Goal: Entertainment & Leisure: Browse casually

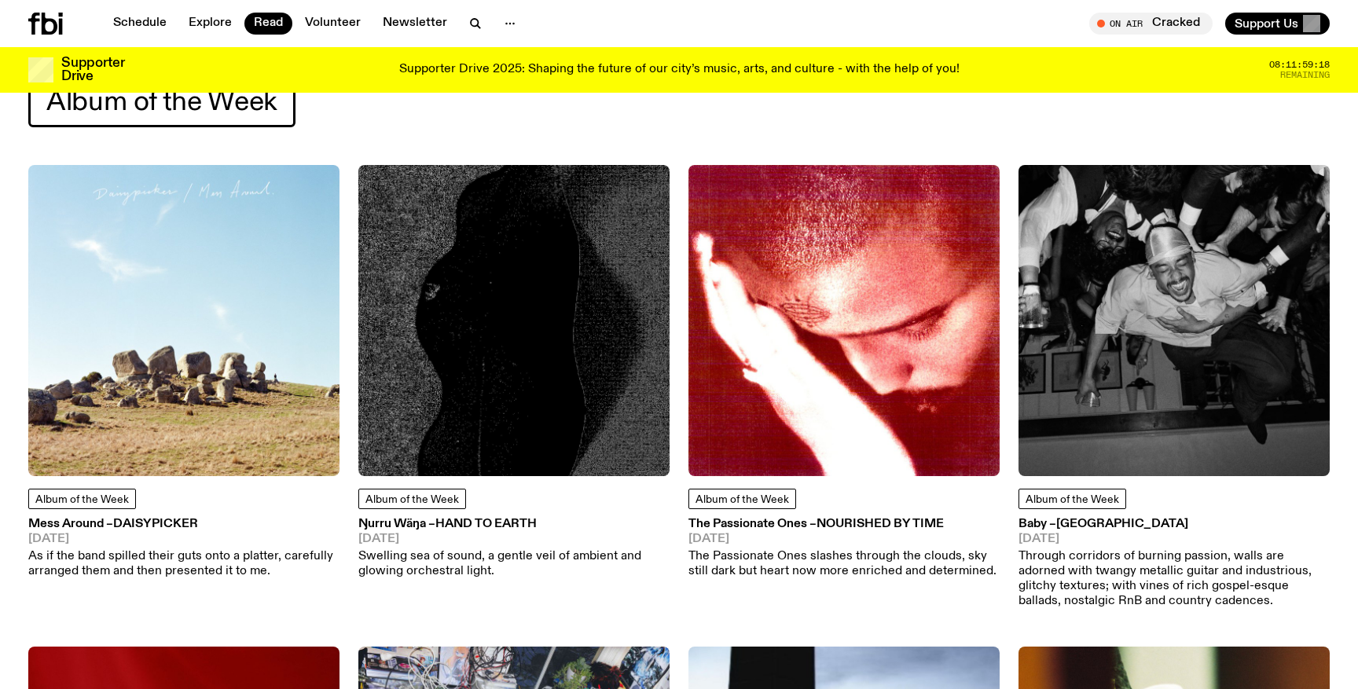
scroll to position [88, 0]
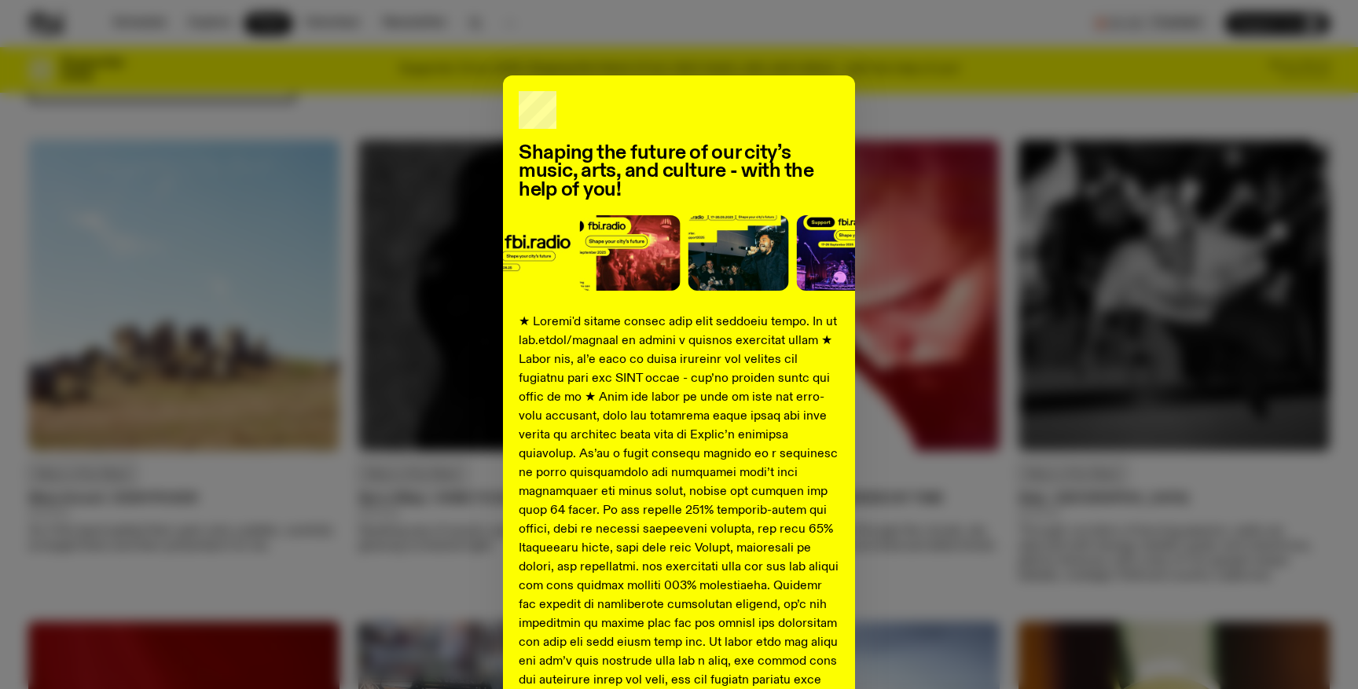
click at [875, 83] on div "Shaping the future of our city’s music, arts, and culture - with the help of yo…" at bounding box center [679, 586] width 1302 height 1023
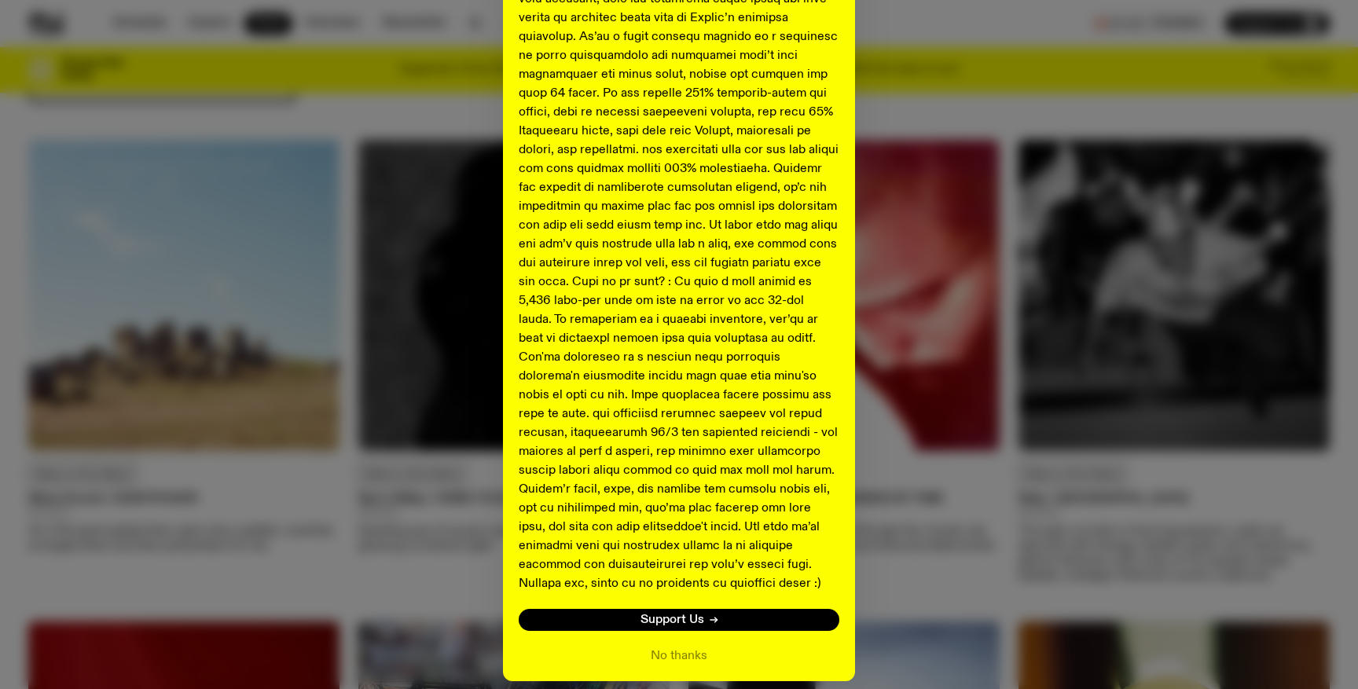
scroll to position [431, 0]
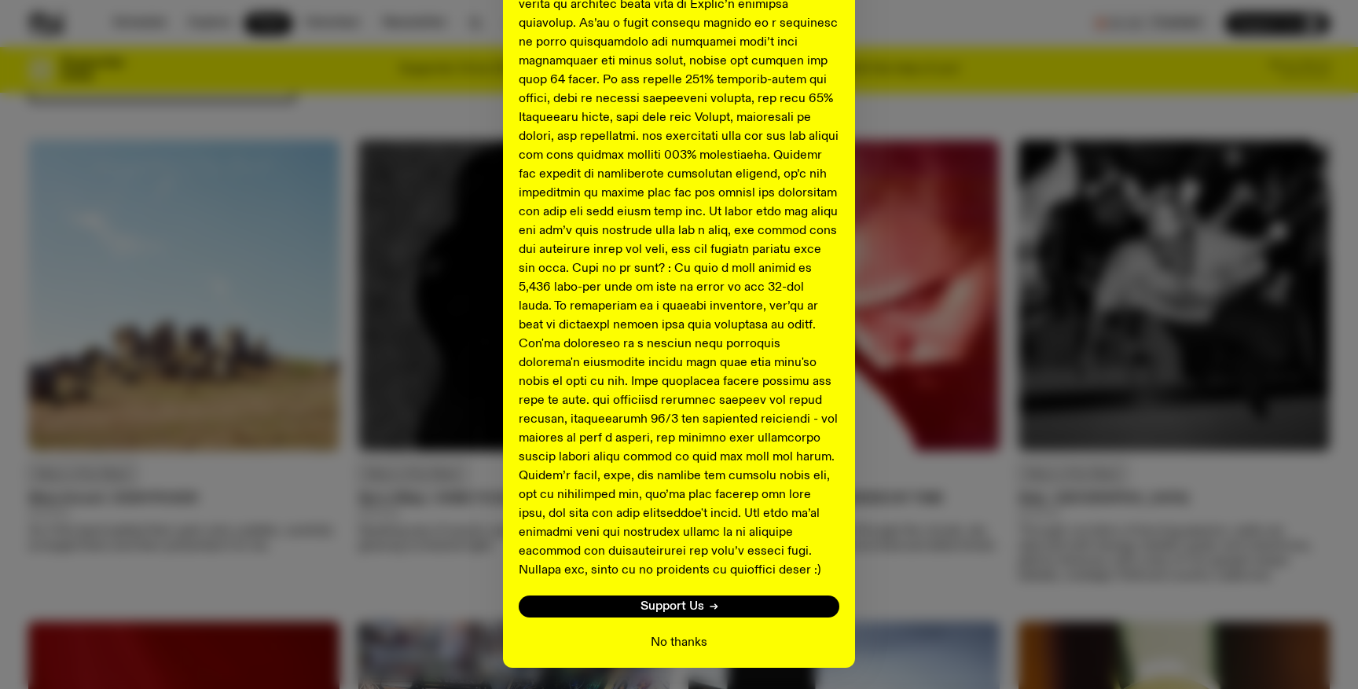
click at [674, 643] on button "No thanks" at bounding box center [679, 642] width 57 height 19
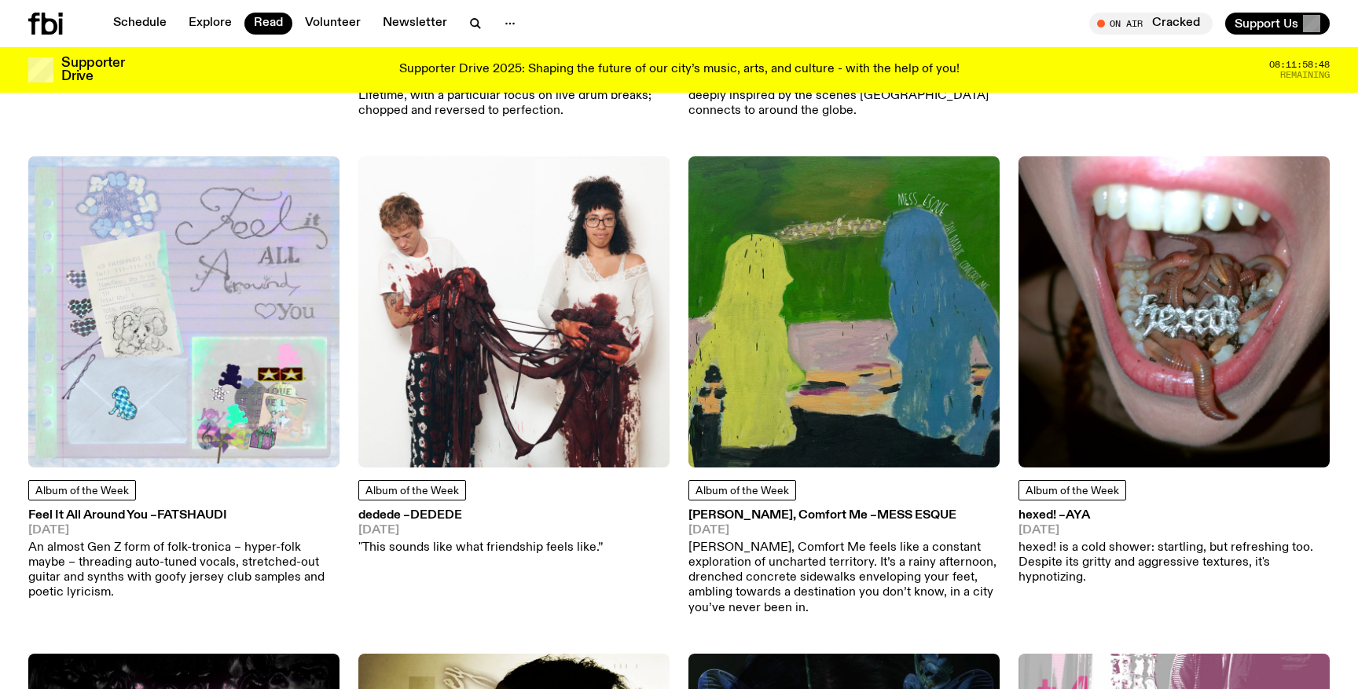
scroll to position [2495, 0]
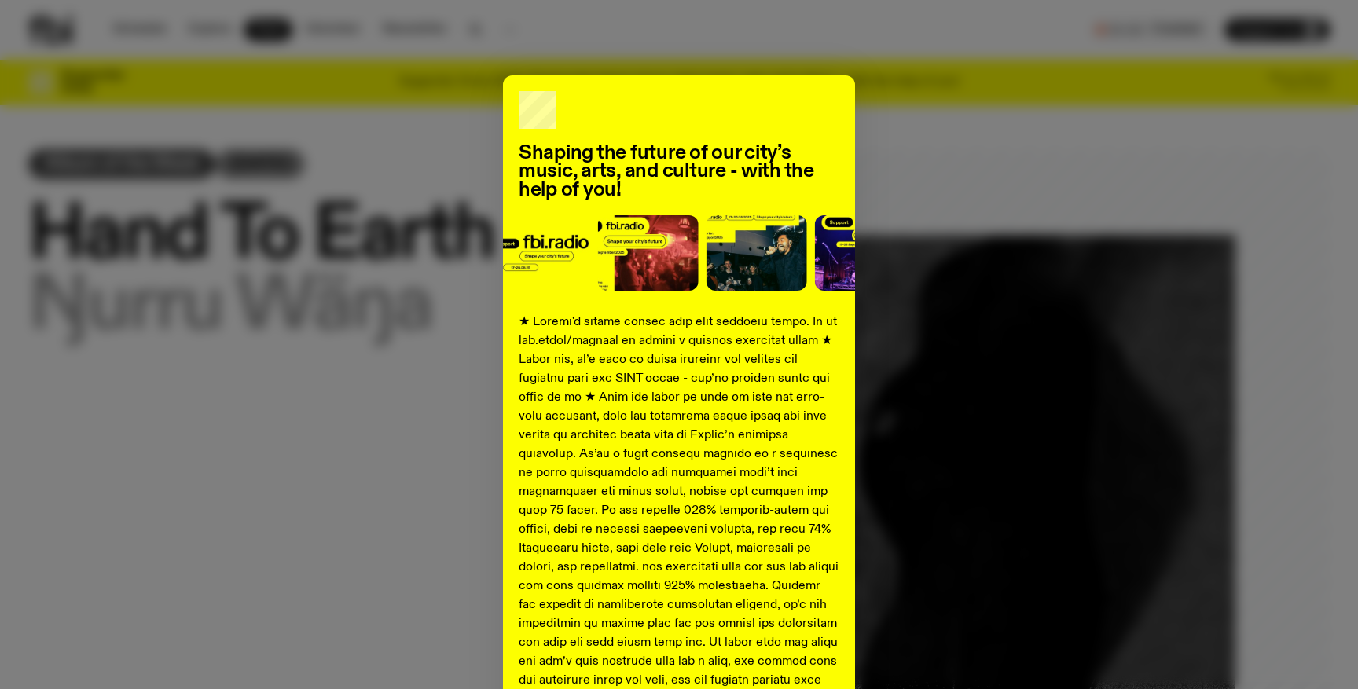
click at [878, 103] on div "Shaping the future of our city’s music, arts, and culture - with the help of yo…" at bounding box center [679, 586] width 1302 height 1023
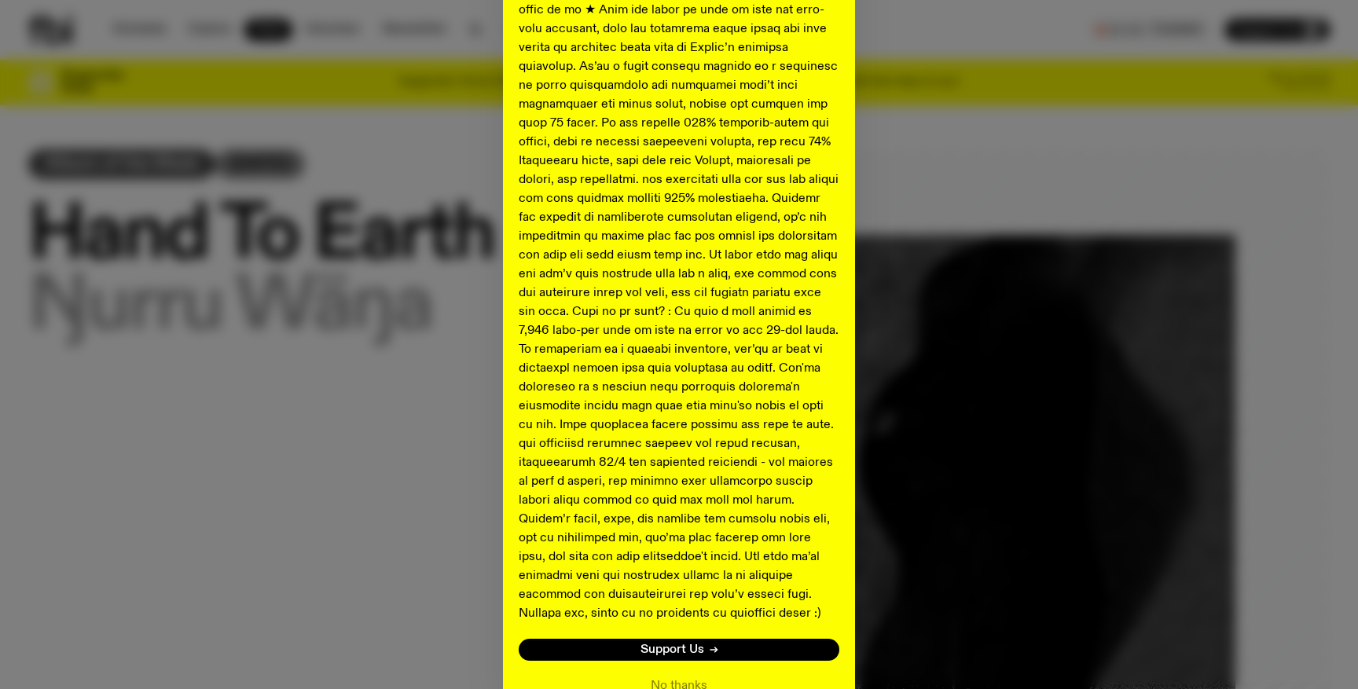
scroll to position [484, 0]
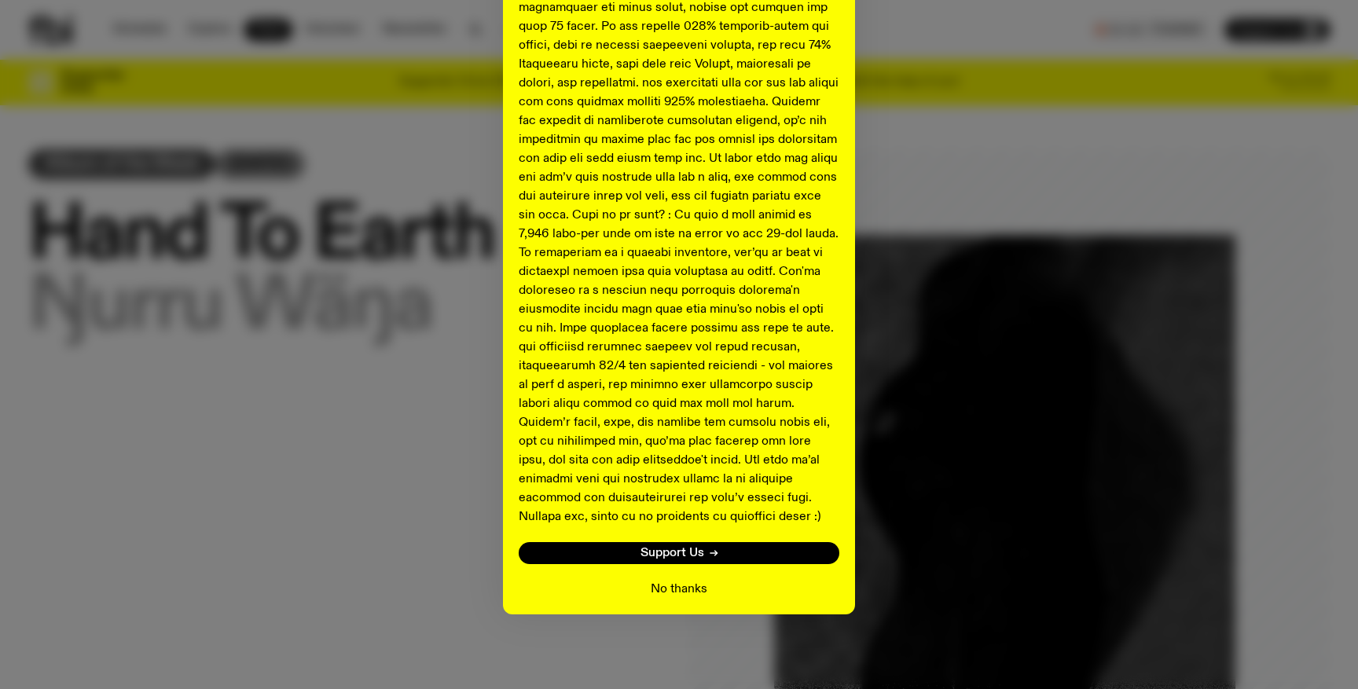
click at [690, 589] on button "No thanks" at bounding box center [679, 589] width 57 height 19
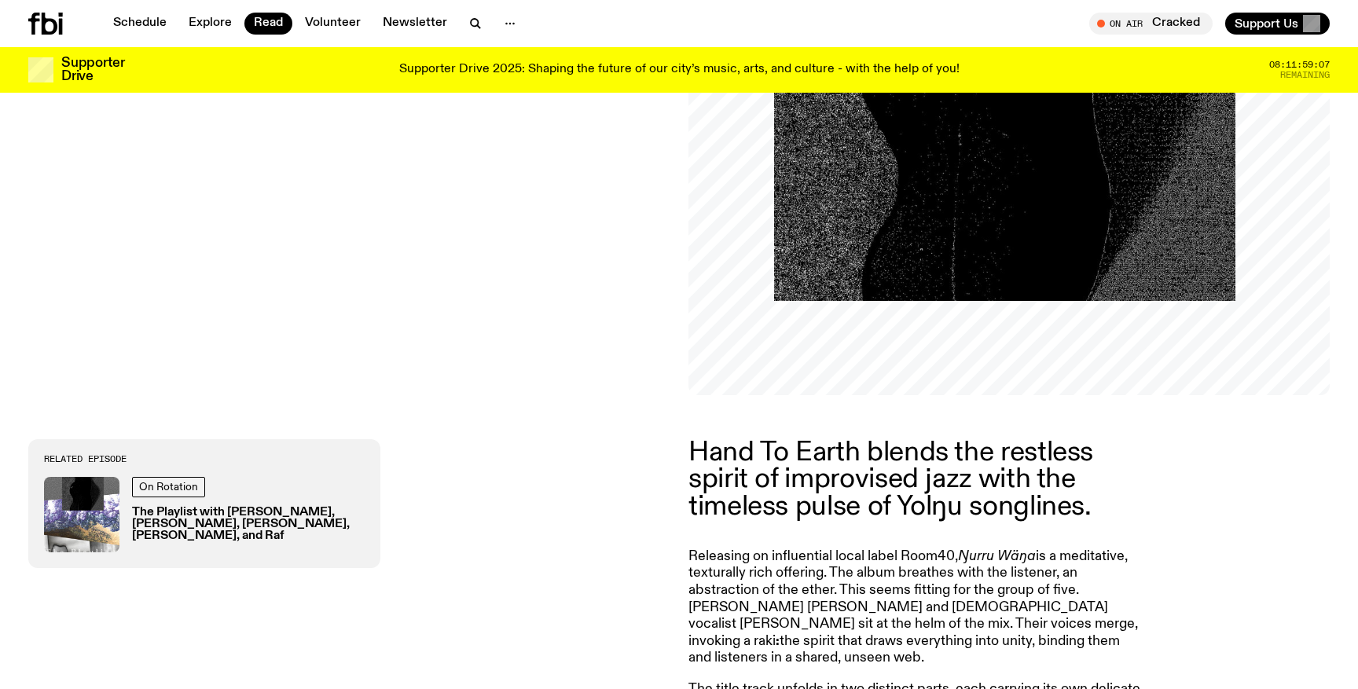
scroll to position [391, 0]
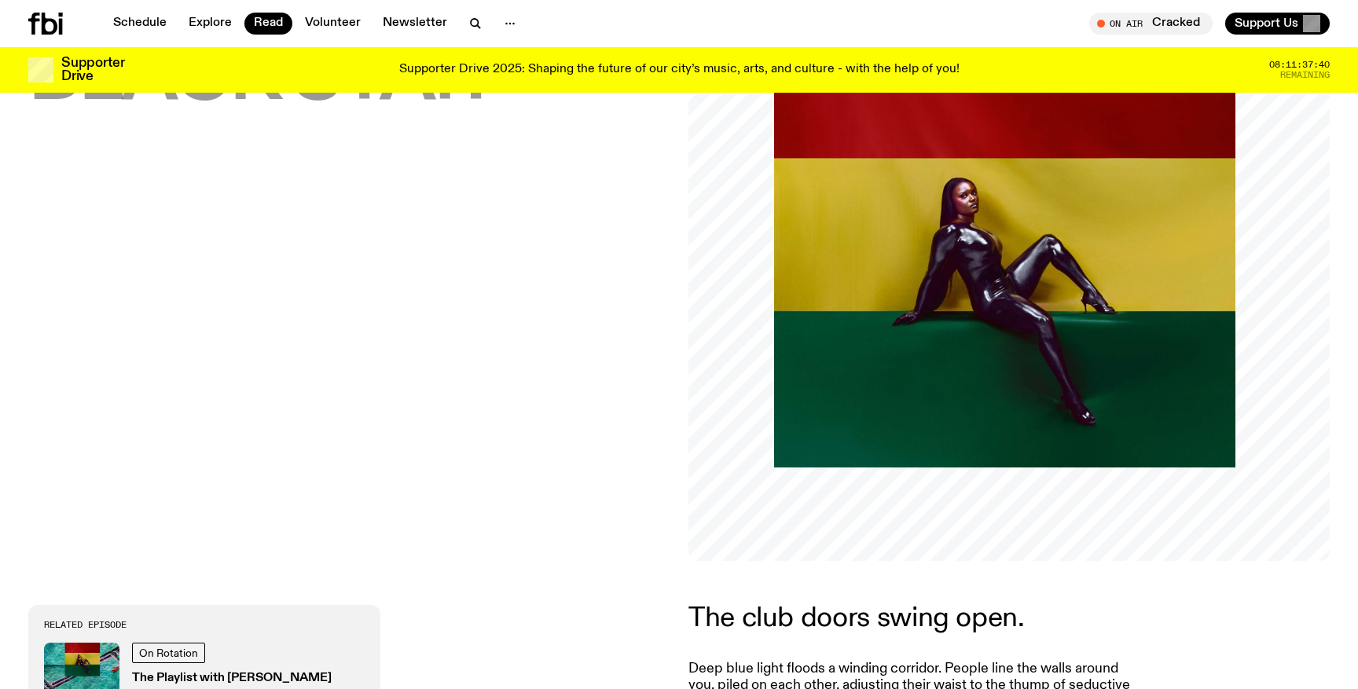
scroll to position [477, 0]
